Goal: Task Accomplishment & Management: Use online tool/utility

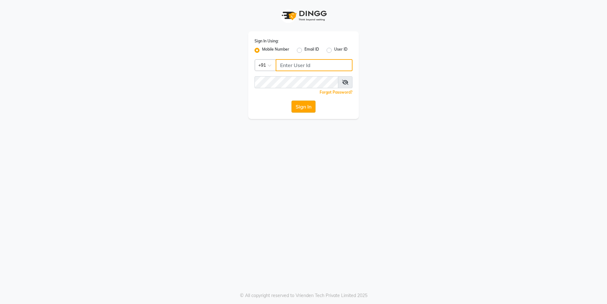
type input "8885088660"
click at [306, 108] on button "Sign In" at bounding box center [304, 107] width 24 height 12
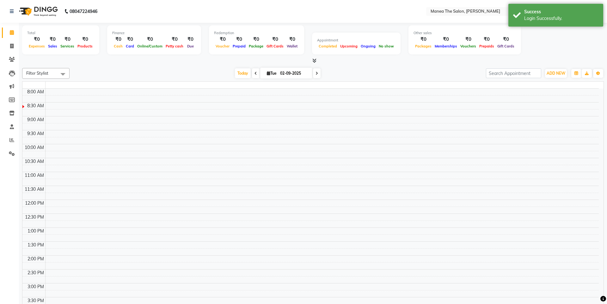
select select "en"
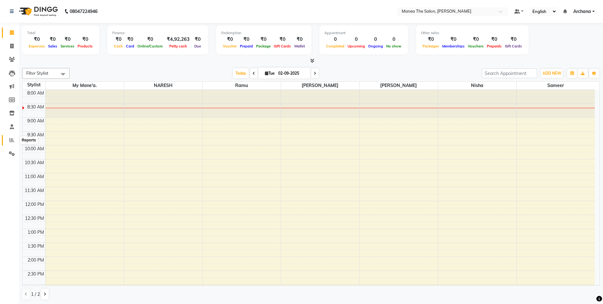
click at [10, 140] on icon at bounding box center [11, 140] width 5 height 5
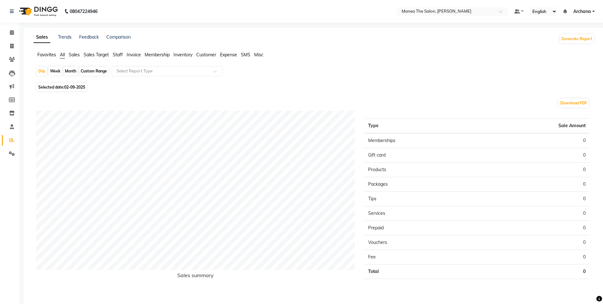
click at [120, 54] on span "Staff" at bounding box center [118, 55] width 10 height 6
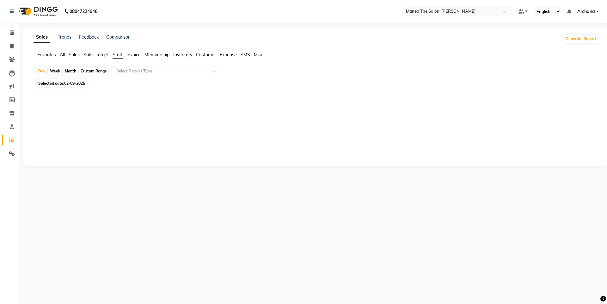
drag, startPoint x: 67, startPoint y: 69, endPoint x: 68, endPoint y: 72, distance: 3.2
click at [67, 69] on div "Month" at bounding box center [70, 71] width 15 height 9
select select "9"
select select "2025"
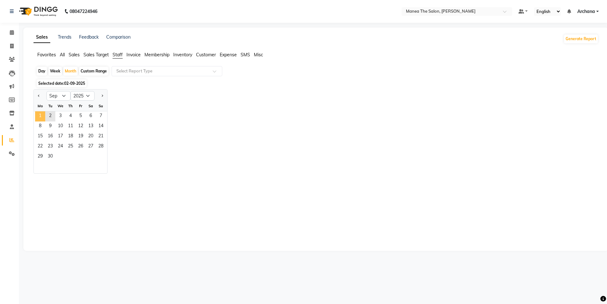
click at [38, 115] on span "1" at bounding box center [40, 116] width 10 height 10
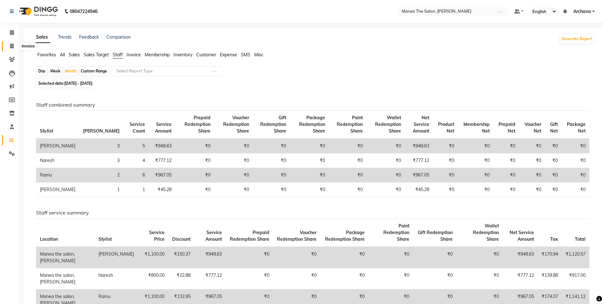
click at [12, 46] on icon at bounding box center [11, 46] width 3 height 5
select select "service"
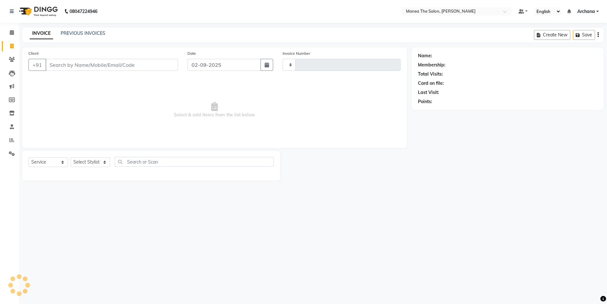
type input "1530"
select select "6846"
